Goal: Information Seeking & Learning: Find specific fact

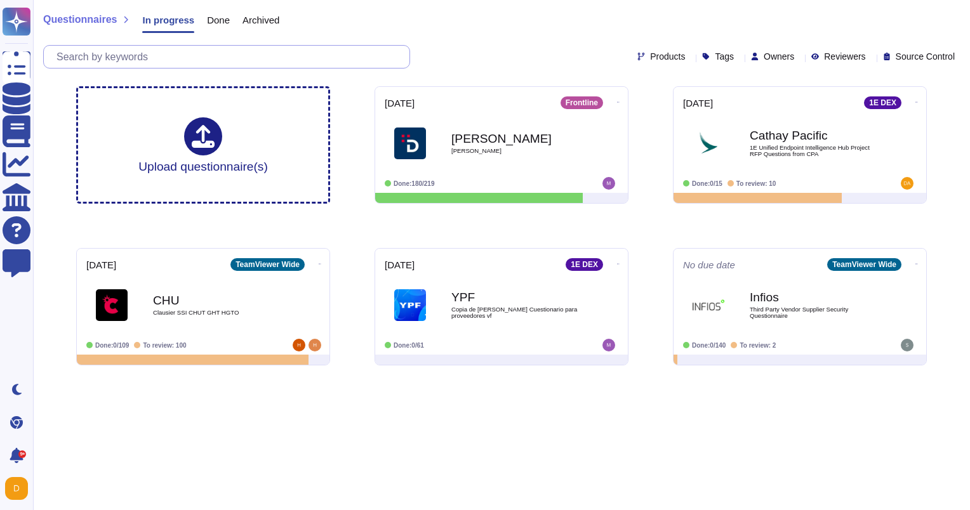
click at [227, 57] on input "text" at bounding box center [229, 57] width 359 height 22
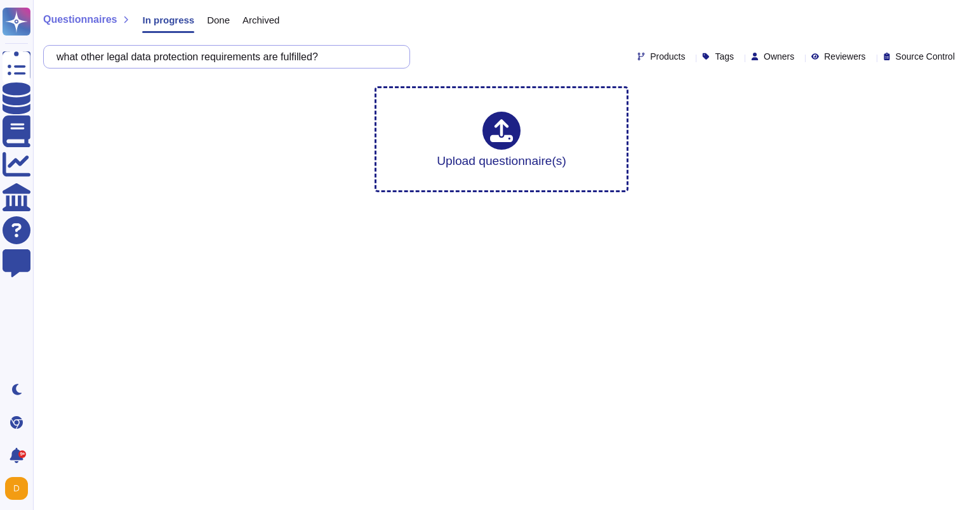
drag, startPoint x: 367, startPoint y: 60, endPoint x: 67, endPoint y: 70, distance: 300.3
click at [67, 70] on div "Questionnaires In progress Done Archived what other legal data protection requi…" at bounding box center [501, 38] width 937 height 76
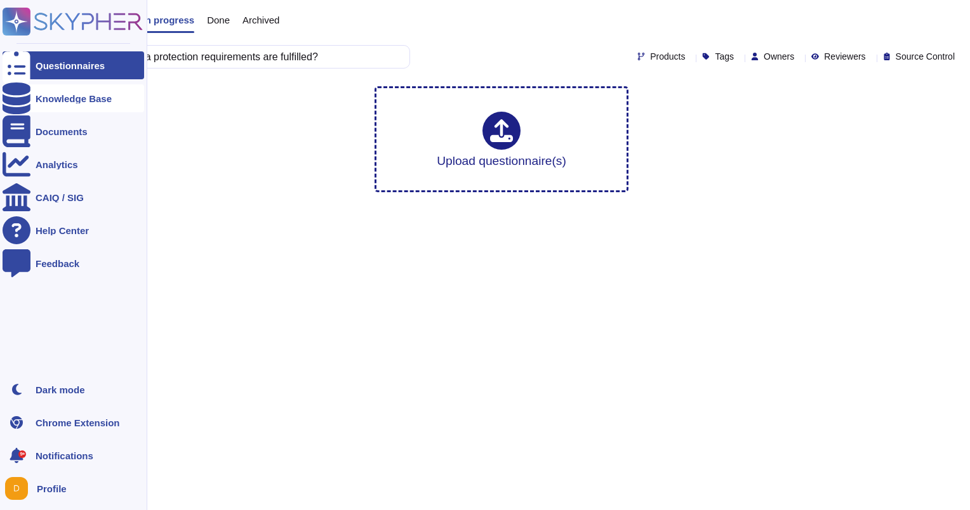
type input "what other legal data protection requirements are fulfilled?"
click at [18, 97] on icon at bounding box center [17, 98] width 28 height 32
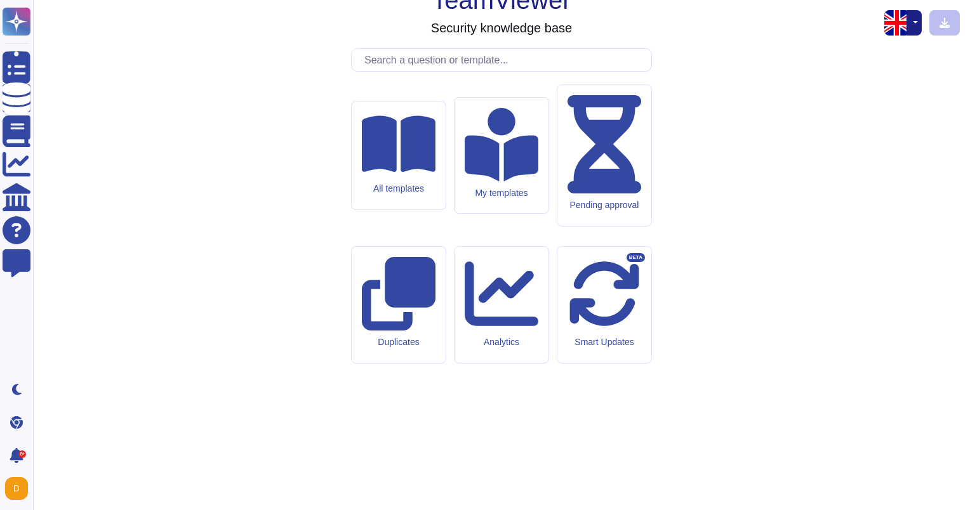
click at [451, 71] on input "text" at bounding box center [504, 60] width 293 height 22
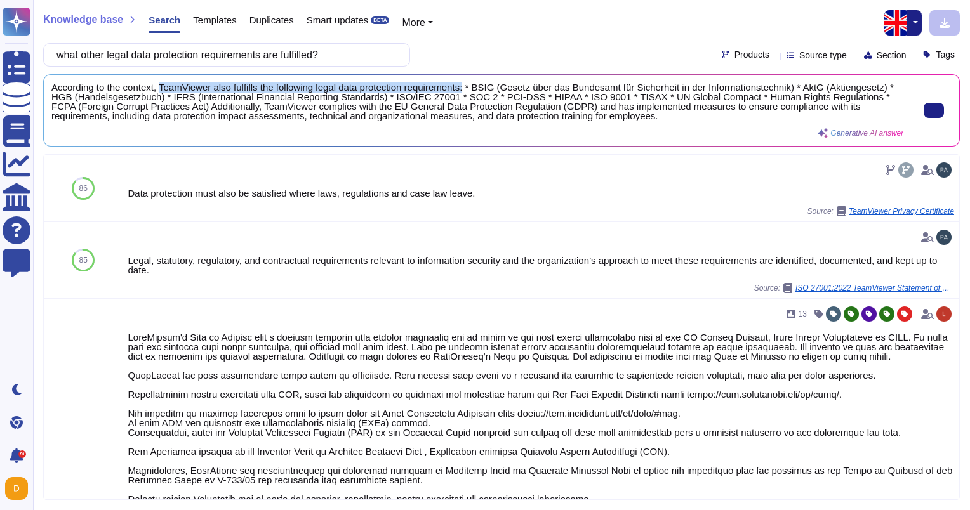
drag, startPoint x: 160, startPoint y: 88, endPoint x: 466, endPoint y: 91, distance: 306.5
click at [466, 91] on span "According to the context, TeamViewer also fulfills the following legal data pro…" at bounding box center [477, 101] width 852 height 38
copy span "TeamViewer also fulfills the following legal data protection requirements:"
click at [435, 114] on span "According to the context, TeamViewer also fulfills the following legal data pro…" at bounding box center [477, 101] width 852 height 38
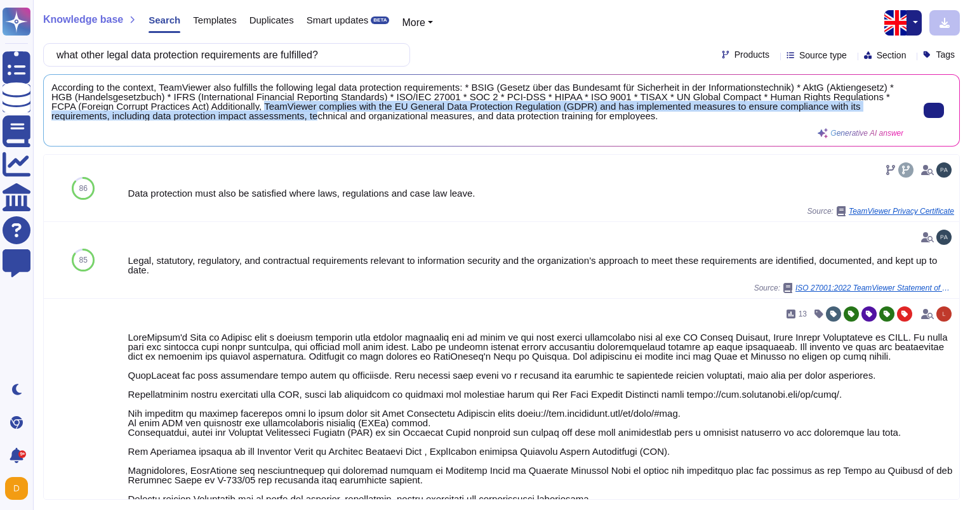
scroll to position [1, 0]
drag, startPoint x: 237, startPoint y: 105, endPoint x: 595, endPoint y: 117, distance: 358.1
click at [595, 117] on span "According to the context, TeamViewer also fulfills the following legal data pro…" at bounding box center [477, 101] width 852 height 38
click at [600, 119] on span "According to the context, TeamViewer also fulfills the following legal data pro…" at bounding box center [477, 101] width 852 height 38
click at [550, 127] on div "According to the context, TeamViewer also fulfills the following legal data pro…" at bounding box center [477, 110] width 852 height 56
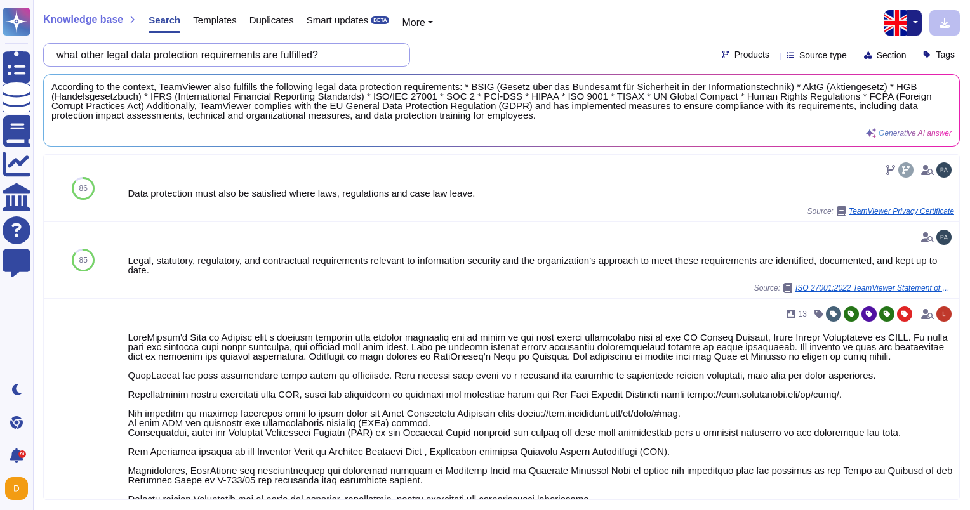
drag, startPoint x: 352, startPoint y: 55, endPoint x: -3, endPoint y: 20, distance: 355.9
click at [0, 20] on html "Questionnaires Knowledge Base Documents Analytics CAIQ / SIG Help Center Feedba…" at bounding box center [485, 255] width 970 height 510
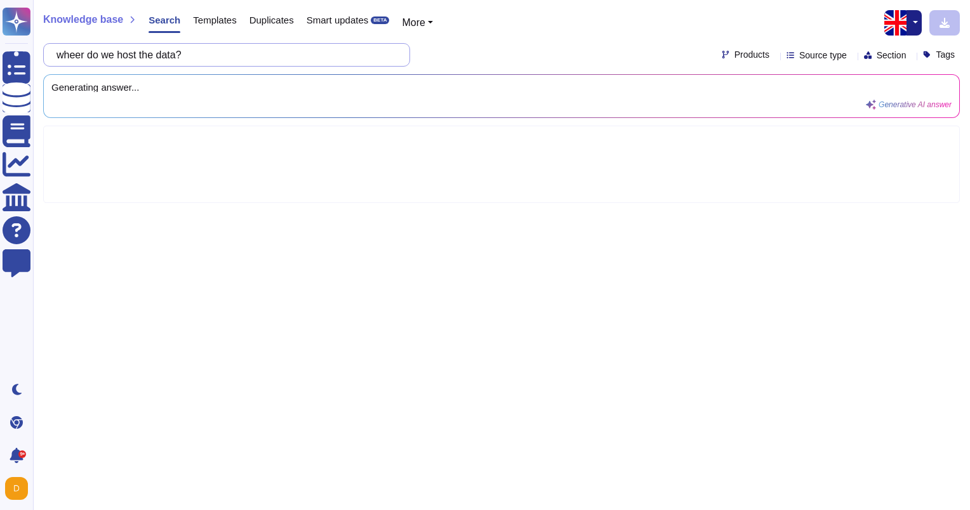
click at [86, 56] on input "wheer do we host the data?" at bounding box center [223, 55] width 346 height 22
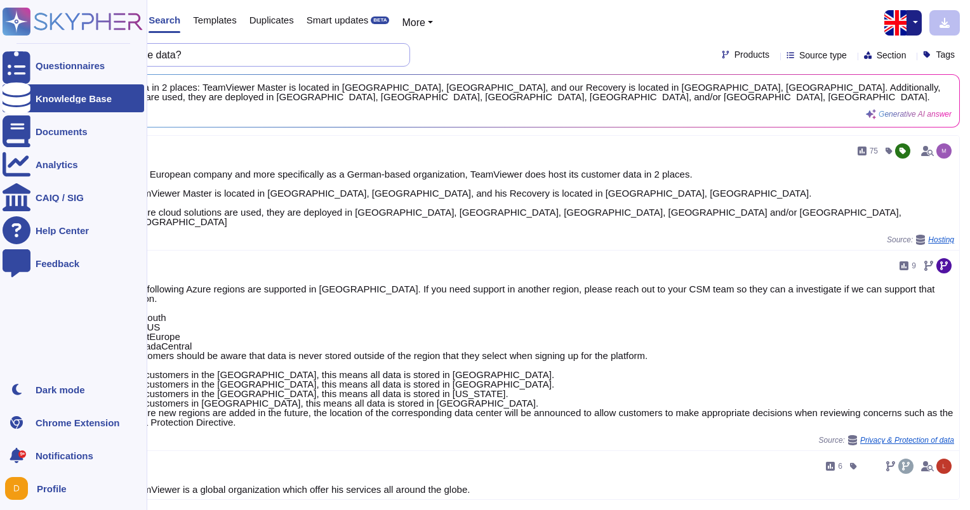
drag, startPoint x: 201, startPoint y: 58, endPoint x: 0, endPoint y: 46, distance: 201.6
click at [0, 48] on html "Questionnaires Knowledge Base Documents Analytics CAIQ / SIG Help Center Feedba…" at bounding box center [485, 255] width 970 height 510
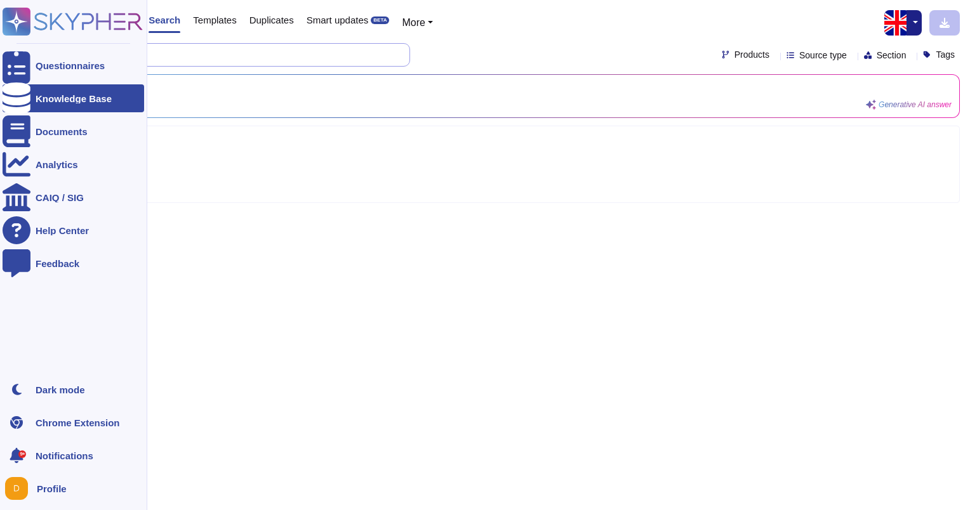
type input "f"
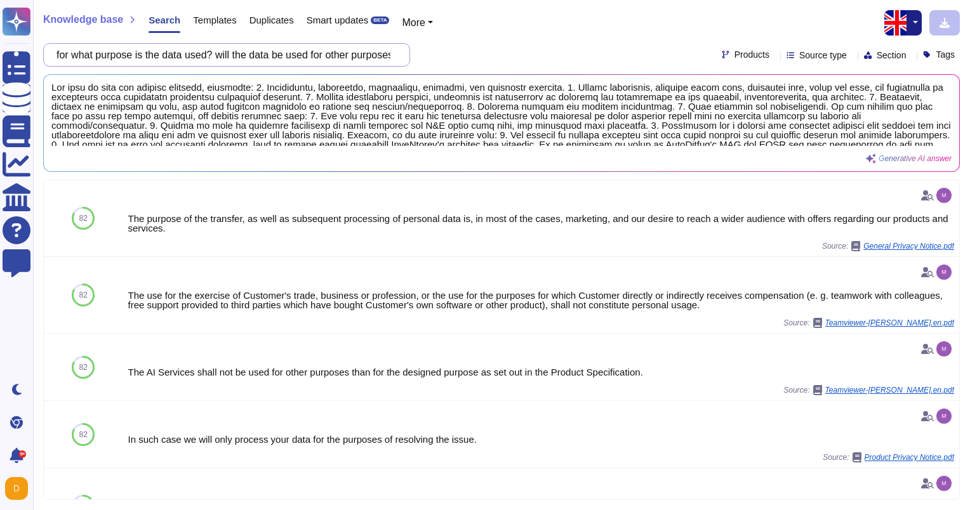
click at [333, 51] on input "for what purpose is the data used? will the data be used for other purposes" at bounding box center [223, 55] width 346 height 22
click at [383, 58] on input "for what purpose is the data used? will the data be used for other purposes" at bounding box center [223, 55] width 346 height 22
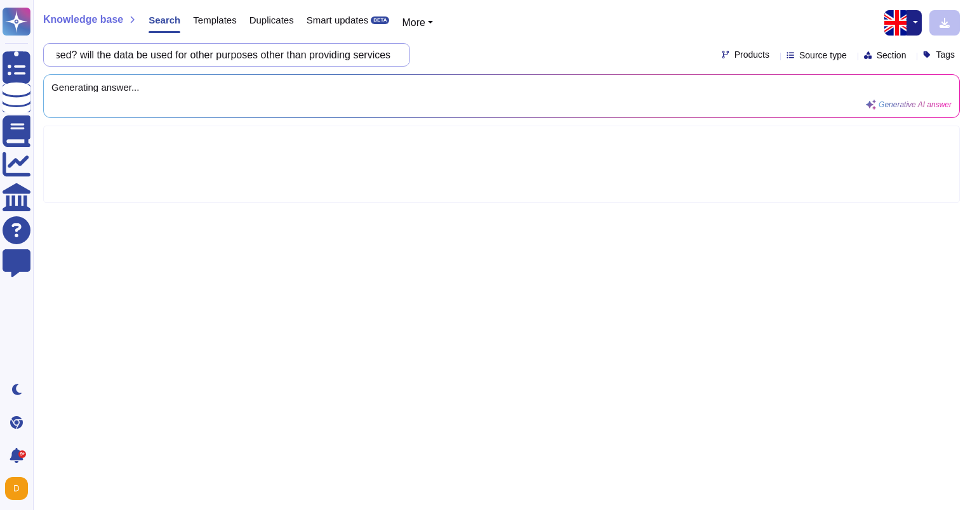
scroll to position [0, 149]
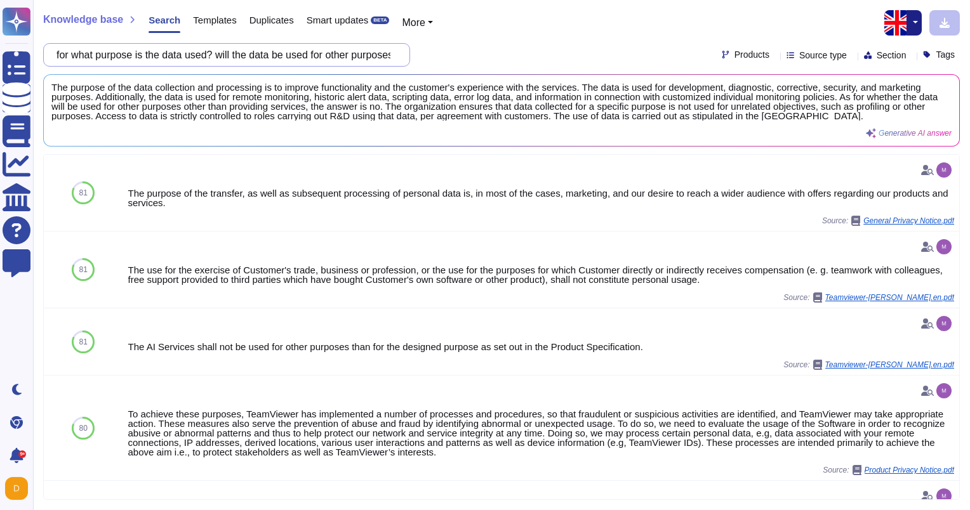
drag, startPoint x: 385, startPoint y: 60, endPoint x: -3, endPoint y: 53, distance: 387.2
click at [0, 53] on html "Questionnaires Knowledge Base Documents Analytics CAIQ / SIG Help Center Feedba…" at bounding box center [485, 255] width 970 height 510
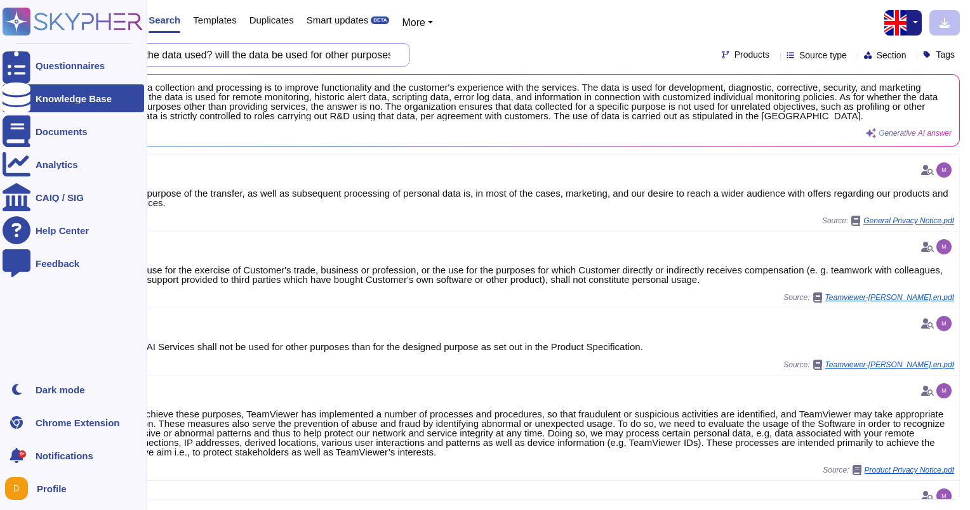
type input "oses other than providing services?"
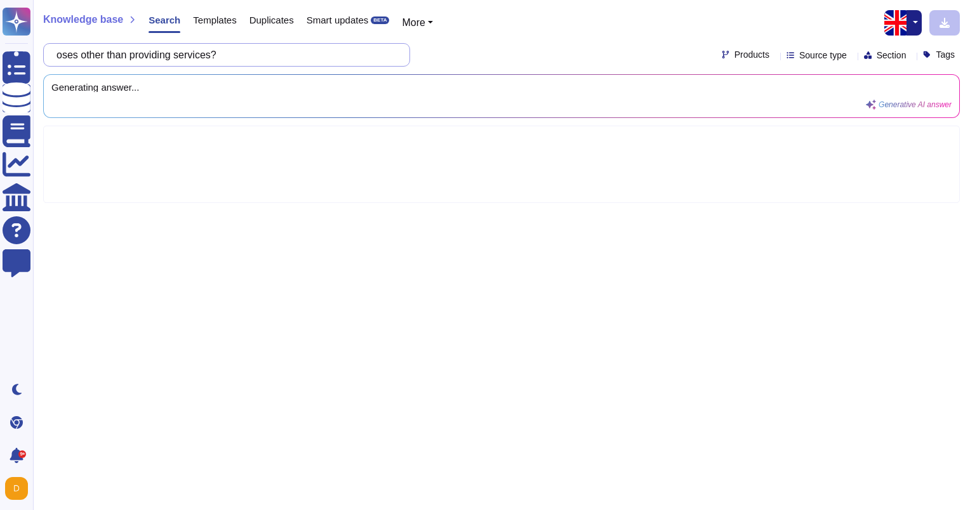
drag, startPoint x: 237, startPoint y: 56, endPoint x: -3, endPoint y: 47, distance: 240.0
click at [0, 47] on html "Questionnaires Knowledge Base Documents Analytics CAIQ / SIG Help Center Feedba…" at bounding box center [485, 255] width 970 height 510
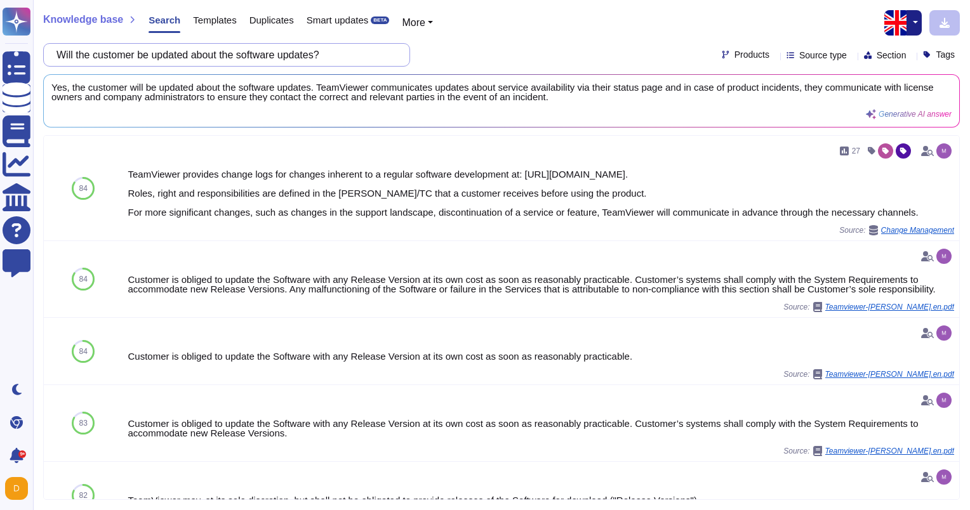
drag, startPoint x: 345, startPoint y: 53, endPoint x: 0, endPoint y: 39, distance: 345.5
click at [0, 48] on html "Questionnaires Knowledge Base Documents Analytics CAIQ / SIG Help Center Feedba…" at bounding box center [485, 255] width 970 height 510
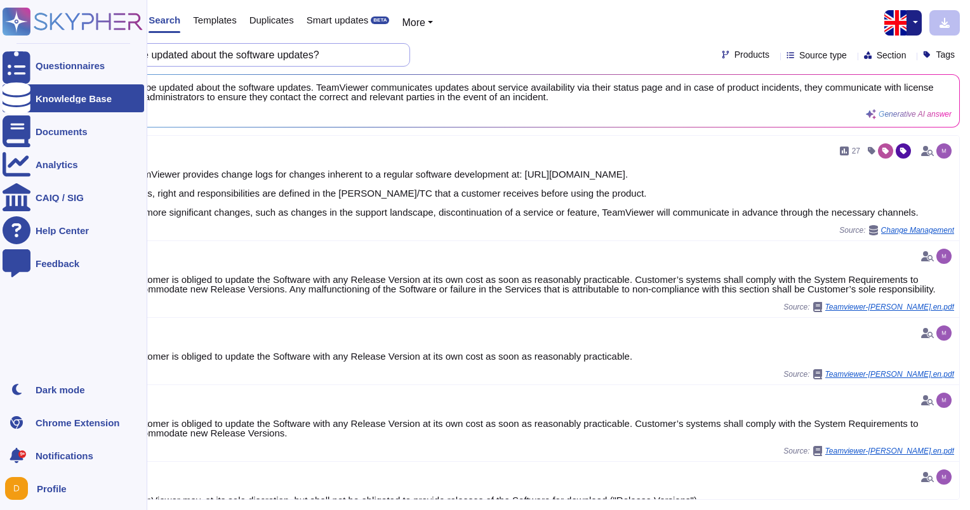
type input "r"
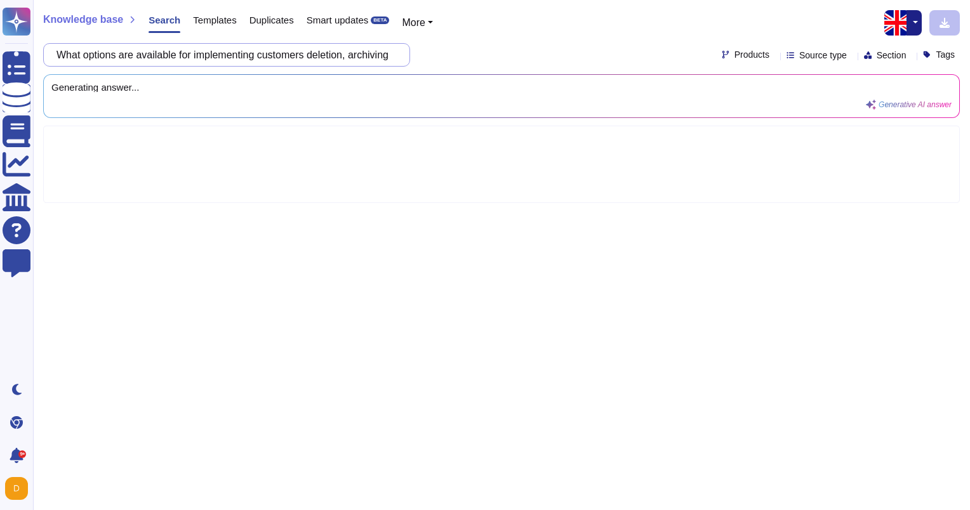
click at [379, 62] on input "What options are available for implementing customers deletion, archiving and" at bounding box center [223, 55] width 346 height 22
click at [386, 61] on input "What options are available for implementing customers deletion, archiving and" at bounding box center [223, 55] width 346 height 22
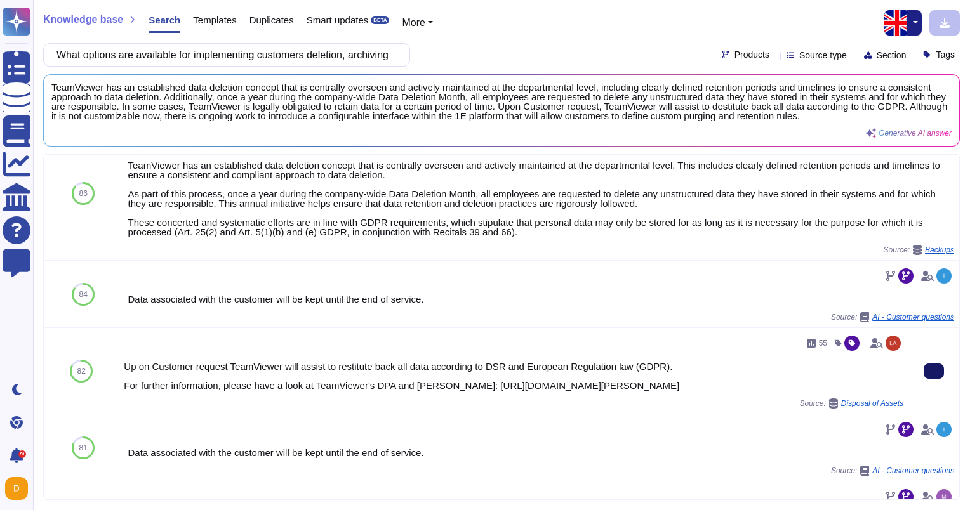
click at [923, 372] on button at bounding box center [933, 371] width 20 height 15
drag, startPoint x: 343, startPoint y: 55, endPoint x: 115, endPoint y: 51, distance: 227.8
click at [115, 51] on input "What options are available for implementing customers deletion, archiving and r…" at bounding box center [223, 55] width 346 height 22
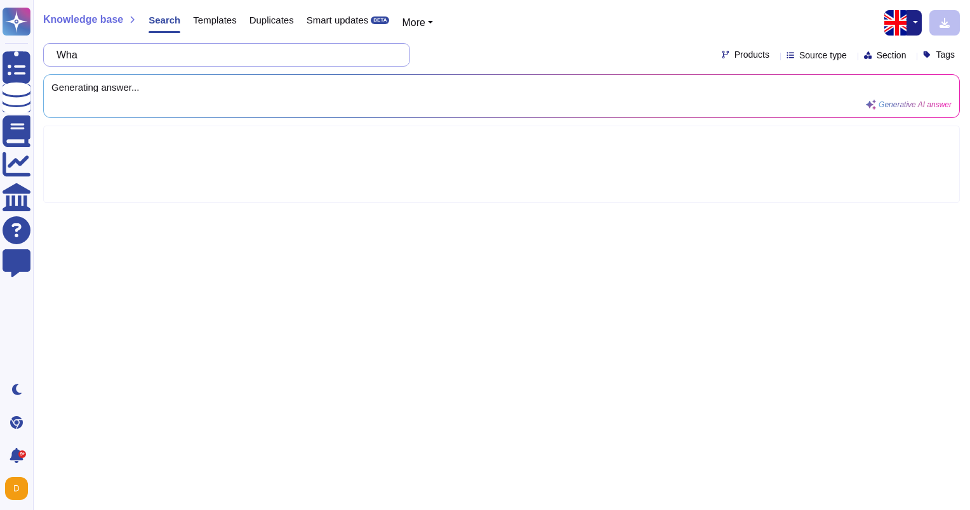
type input "Wh"
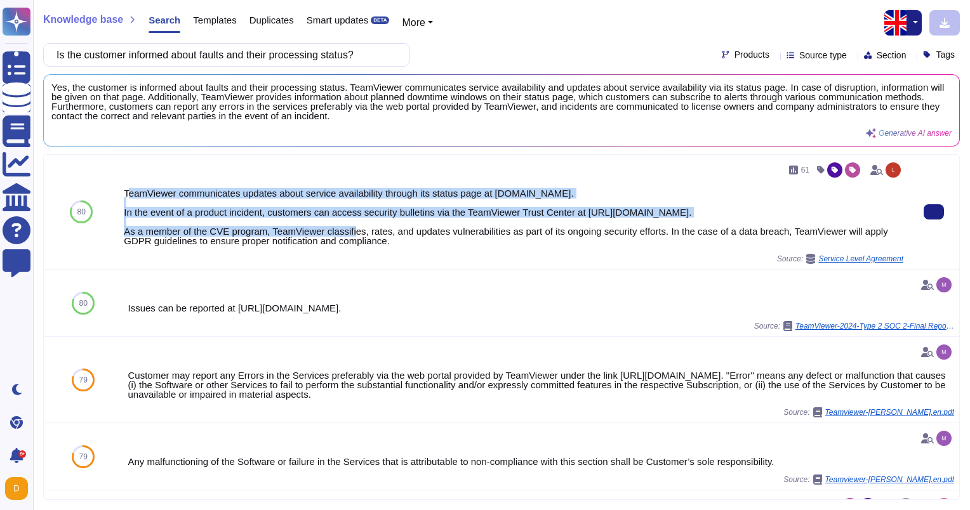
drag, startPoint x: 127, startPoint y: 194, endPoint x: 477, endPoint y: 220, distance: 350.6
click at [477, 220] on div "TeamViewer communicates updates about service availability through its status p…" at bounding box center [513, 216] width 779 height 57
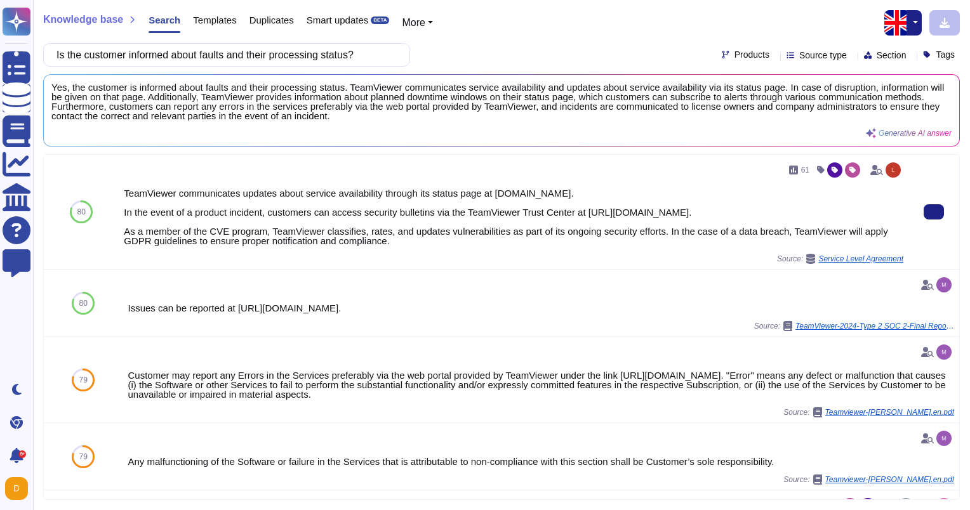
drag, startPoint x: 477, startPoint y: 220, endPoint x: 367, endPoint y: 235, distance: 110.9
click at [367, 235] on div "TeamViewer communicates updates about service availability through its status p…" at bounding box center [513, 216] width 779 height 57
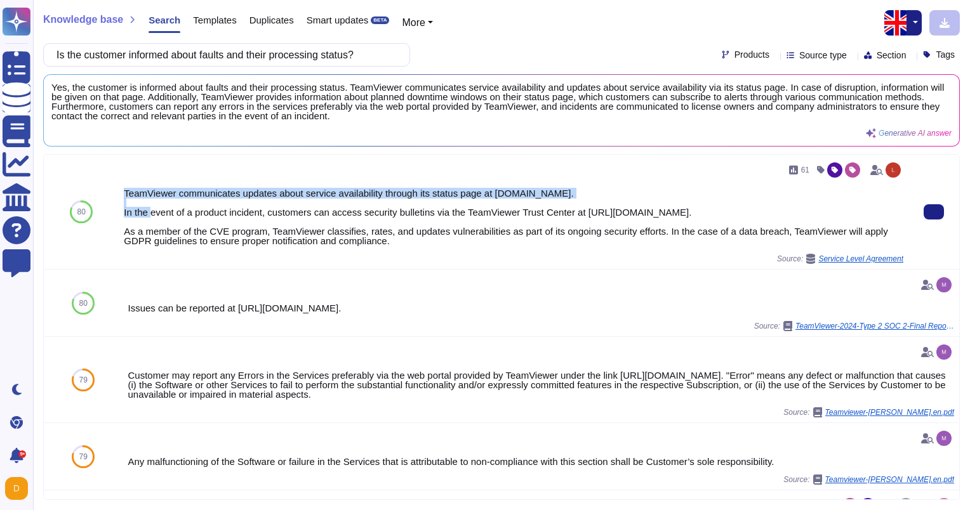
drag, startPoint x: 124, startPoint y: 185, endPoint x: 602, endPoint y: 201, distance: 478.1
click at [602, 201] on div "61 TeamViewer communicates updates about service availability through its statu…" at bounding box center [513, 212] width 779 height 104
copy div "TeamViewer communicates updates about service availability through its status p…"
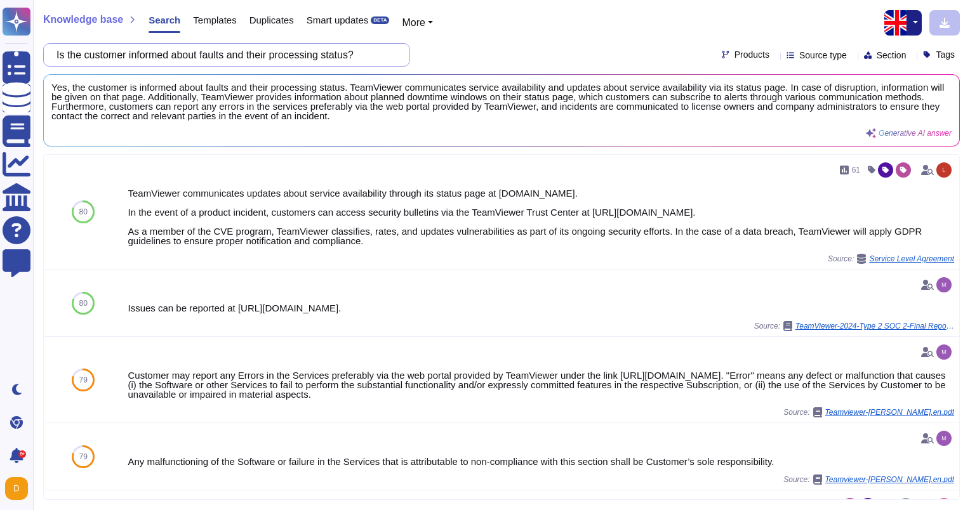
drag, startPoint x: 376, startPoint y: 58, endPoint x: 211, endPoint y: 58, distance: 165.6
click at [211, 58] on input "Is the customer informed about faults and their processing status?" at bounding box center [223, 55] width 346 height 22
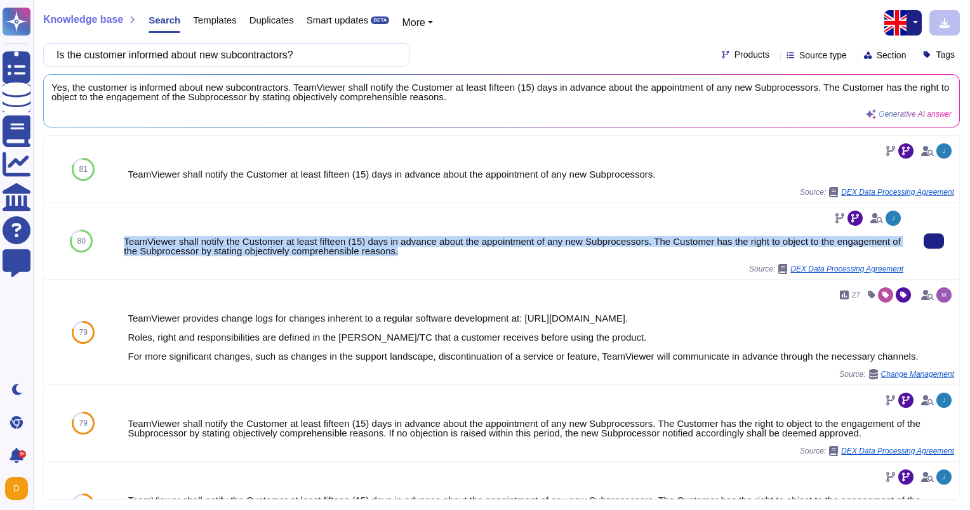
drag, startPoint x: 414, startPoint y: 256, endPoint x: 122, endPoint y: 243, distance: 292.2
click at [124, 243] on div "TeamViewer shall notify the Customer at least fifteen (15) days in advance abou…" at bounding box center [513, 241] width 779 height 66
copy div "TeamViewer shall notify the Customer at least fifteen (15) days in advance abou…"
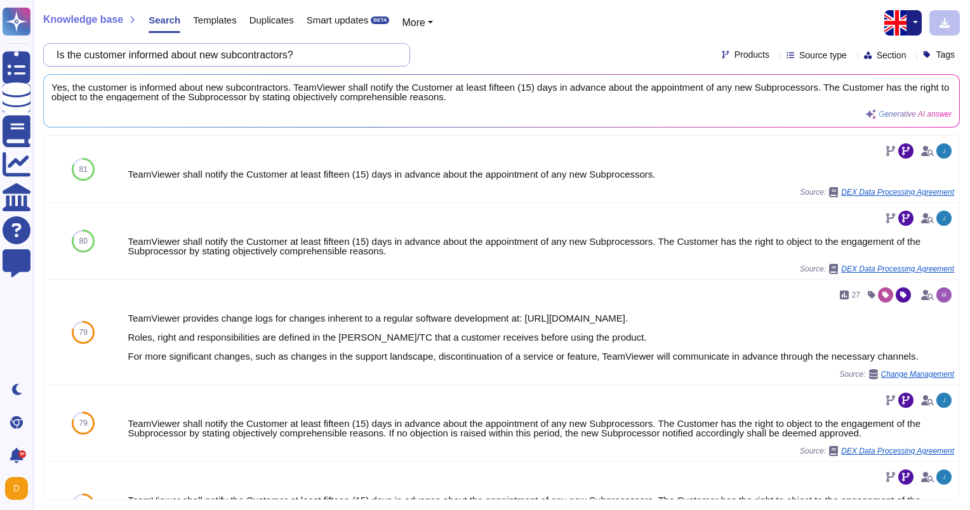
drag, startPoint x: 374, startPoint y: 48, endPoint x: -3, endPoint y: 117, distance: 383.1
click at [0, 117] on html "Questionnaires Knowledge Base Documents Analytics CAIQ / SIG Help Center Feedba…" at bounding box center [485, 255] width 970 height 510
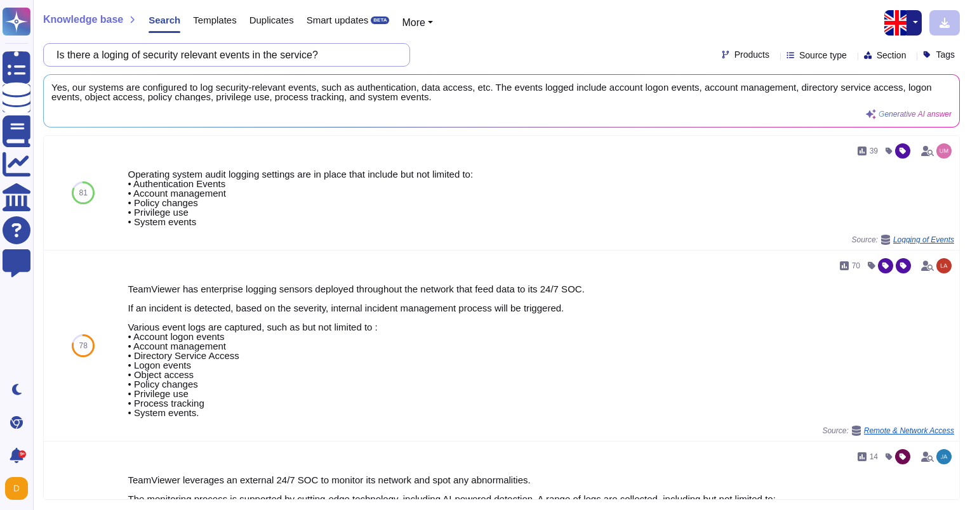
drag, startPoint x: 333, startPoint y: 56, endPoint x: -1, endPoint y: 53, distance: 333.2
click at [0, 53] on html "Questionnaires Knowledge Base Documents Analytics CAIQ / SIG Help Center Feedba…" at bounding box center [485, 255] width 970 height 510
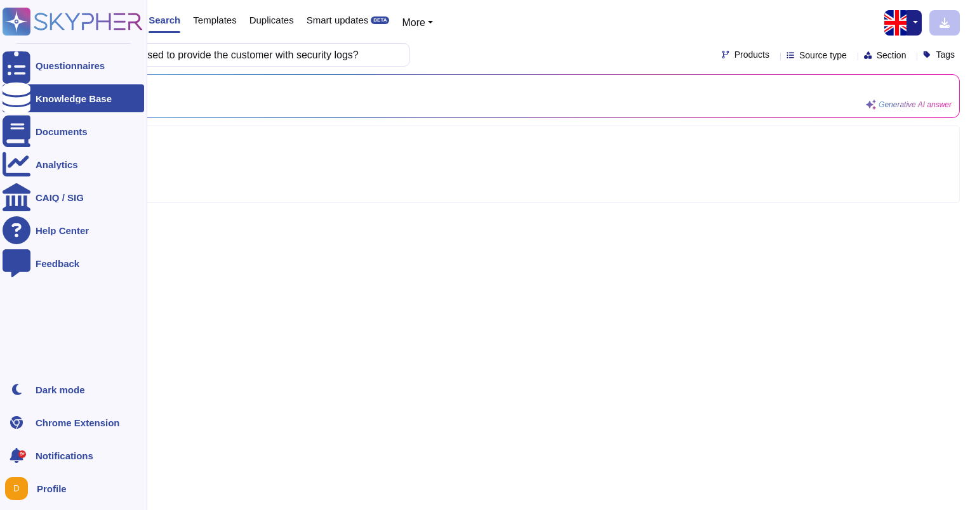
type input "Which formats are used to provide the customer with security logs?"
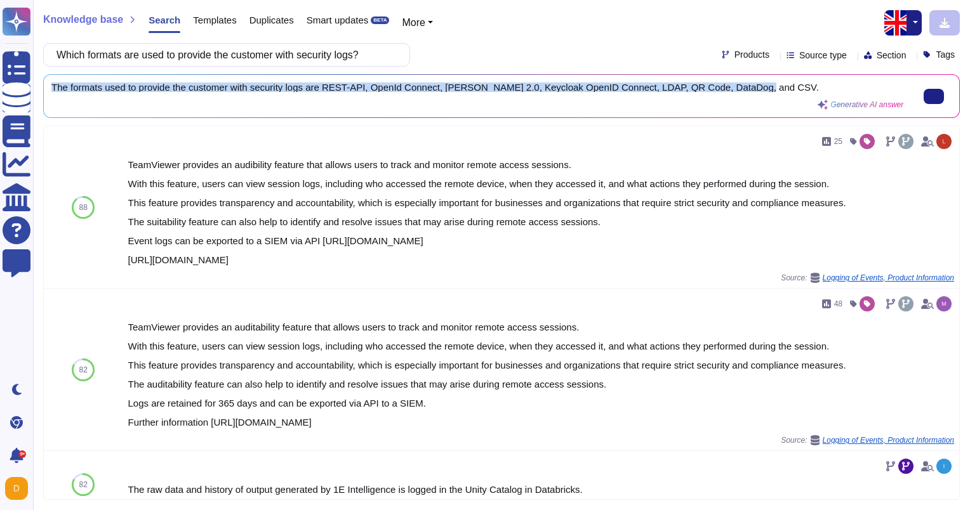
drag, startPoint x: 53, startPoint y: 86, endPoint x: 762, endPoint y: 82, distance: 708.8
click at [762, 82] on span "The formats used to provide the customer with security logs are REST-API, OpenI…" at bounding box center [477, 87] width 852 height 10
